Goal: Find specific page/section: Find specific page/section

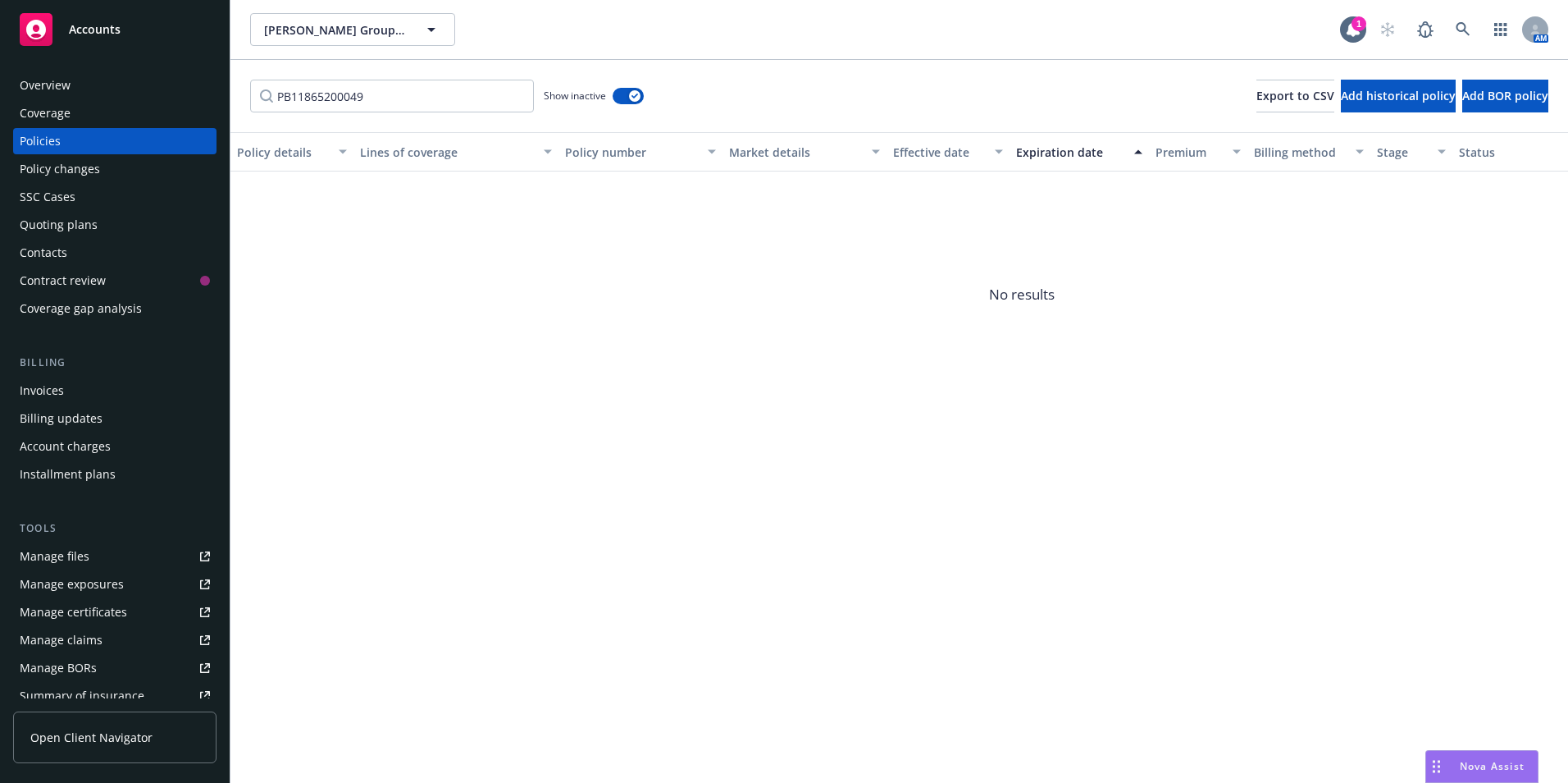
click at [48, 90] on div "Overview" at bounding box center [45, 85] width 51 height 26
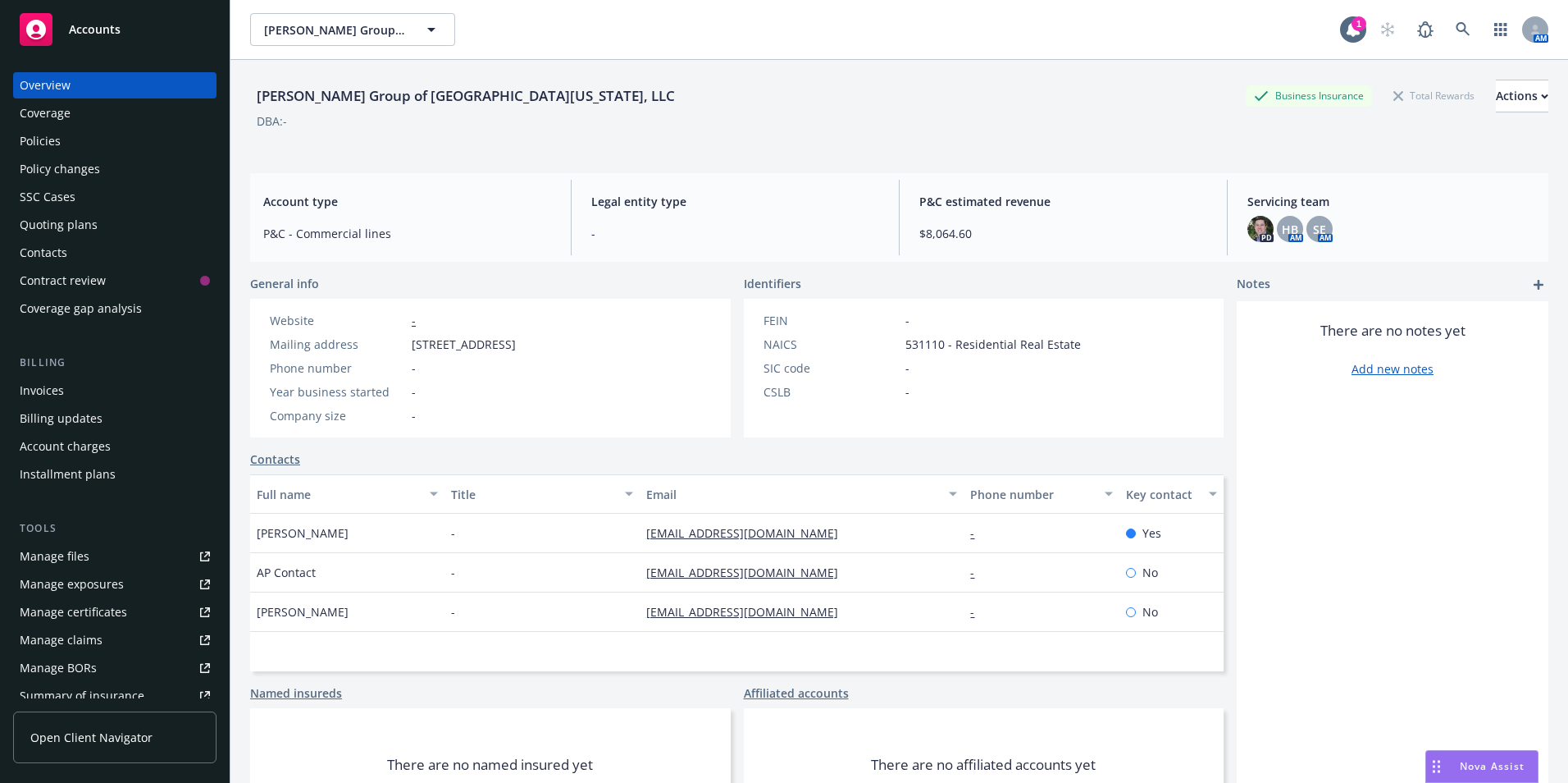
click at [34, 29] on rect at bounding box center [36, 29] width 33 height 33
